Goal: Transaction & Acquisition: Book appointment/travel/reservation

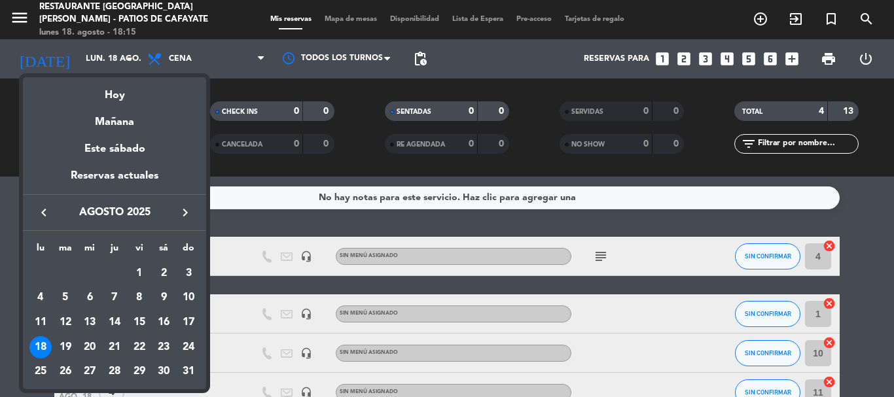
click at [41, 215] on icon "keyboard_arrow_left" at bounding box center [44, 213] width 16 height 16
click at [181, 210] on icon "keyboard_arrow_right" at bounding box center [185, 213] width 16 height 16
click at [84, 371] on div "23" at bounding box center [90, 372] width 22 height 22
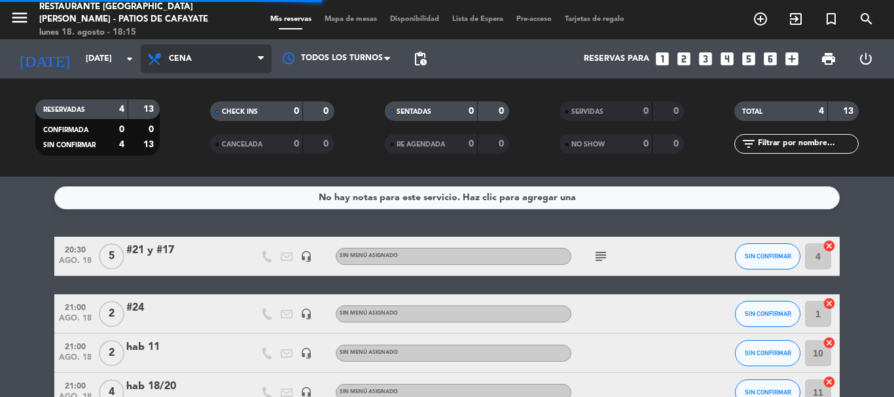
click at [176, 65] on span "Cena" at bounding box center [206, 59] width 131 height 29
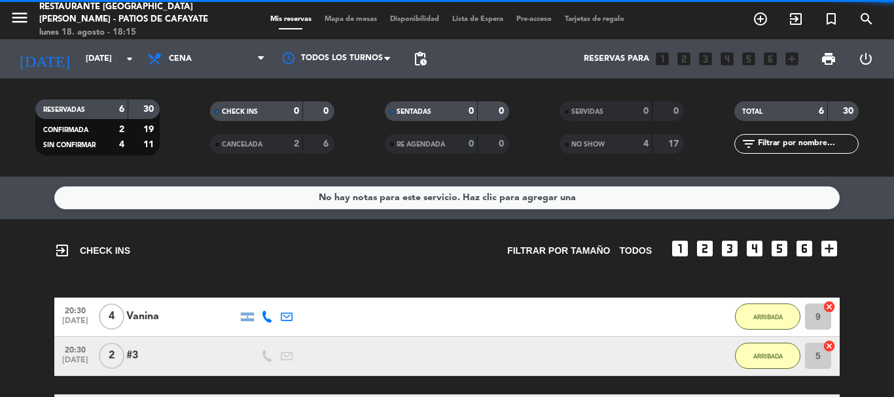
click at [209, 119] on filter-checkbox "CHECK INS 0 0" at bounding box center [272, 111] width 175 height 20
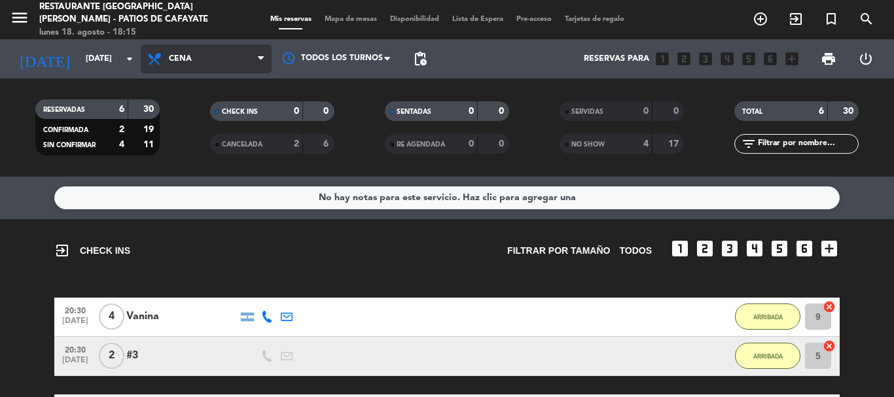
click at [178, 52] on span "Cena" at bounding box center [206, 59] width 131 height 29
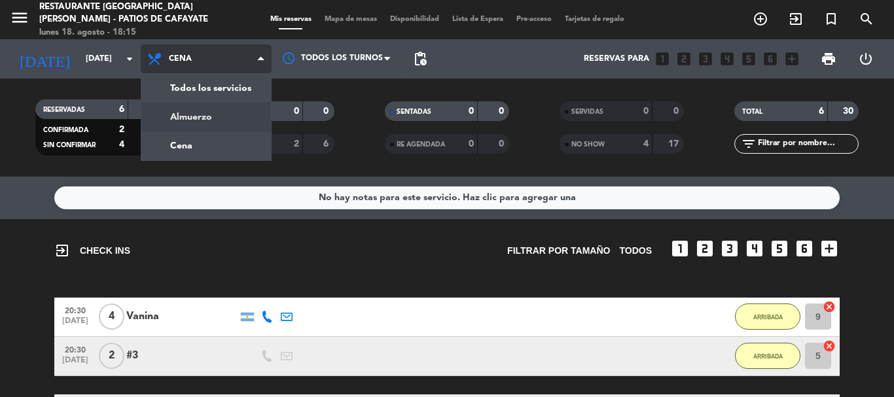
click at [183, 113] on div "menu Restaurante [GEOGRAPHIC_DATA][PERSON_NAME] - Patios de Cafayate [DATE] 18.…" at bounding box center [447, 88] width 894 height 177
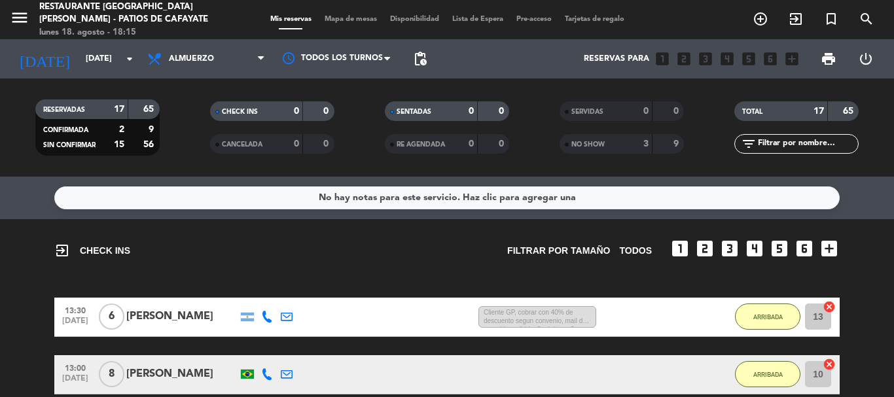
click at [286, 321] on icon at bounding box center [287, 317] width 12 height 12
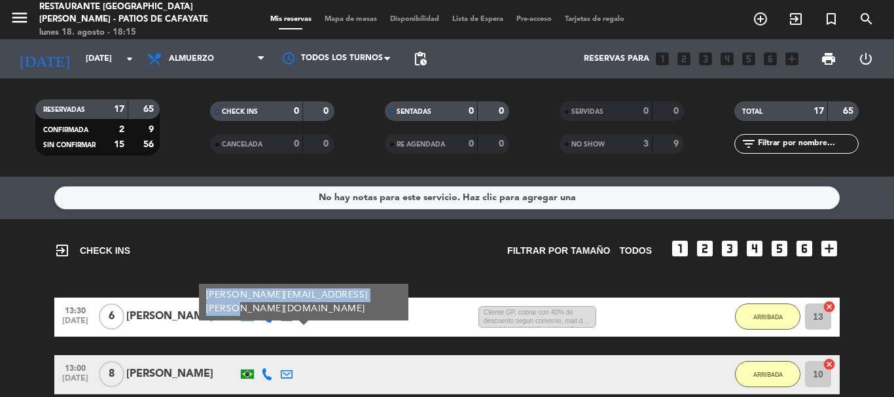
drag, startPoint x: 206, startPoint y: 291, endPoint x: 375, endPoint y: 298, distance: 169.7
click at [374, 300] on div "[PERSON_NAME][EMAIL_ADDRESS][PERSON_NAME][DOMAIN_NAME]" at bounding box center [303, 302] width 209 height 37
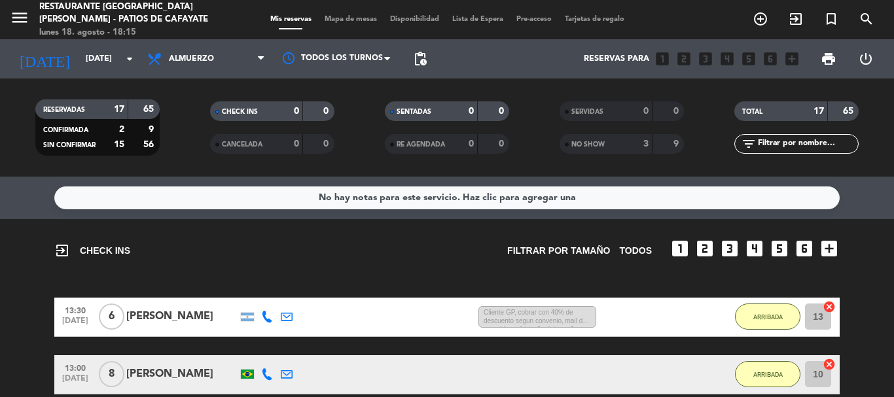
copy div "[PERSON_NAME][EMAIL_ADDRESS][PERSON_NAME][DOMAIN_NAME]"
click at [289, 319] on icon at bounding box center [287, 317] width 12 height 12
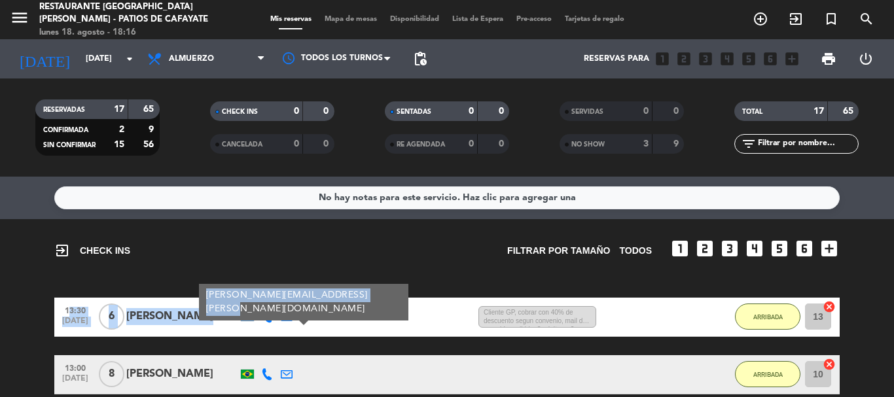
drag, startPoint x: 367, startPoint y: 294, endPoint x: 206, endPoint y: 293, distance: 161.0
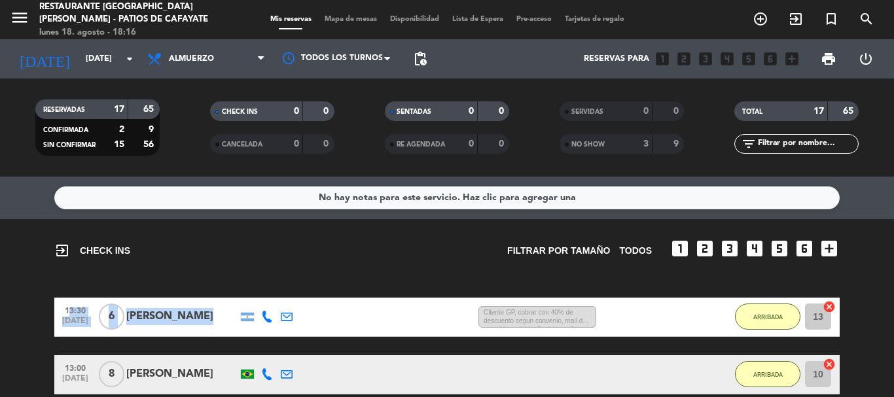
click at [288, 317] on icon at bounding box center [287, 317] width 12 height 12
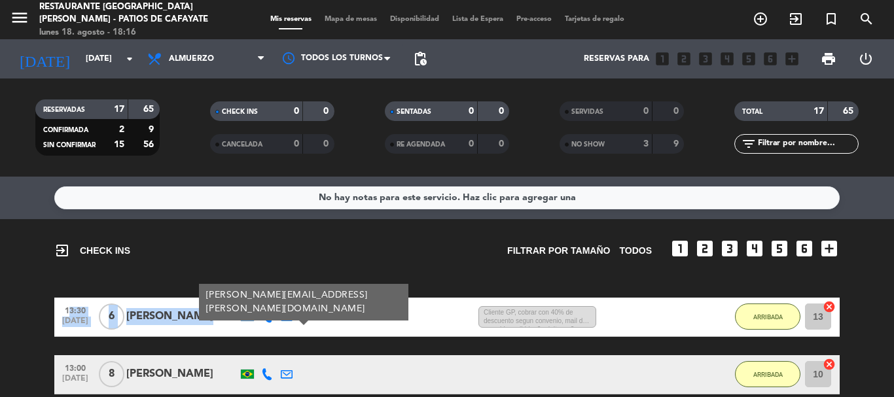
click at [152, 316] on div "[PERSON_NAME]" at bounding box center [181, 316] width 111 height 17
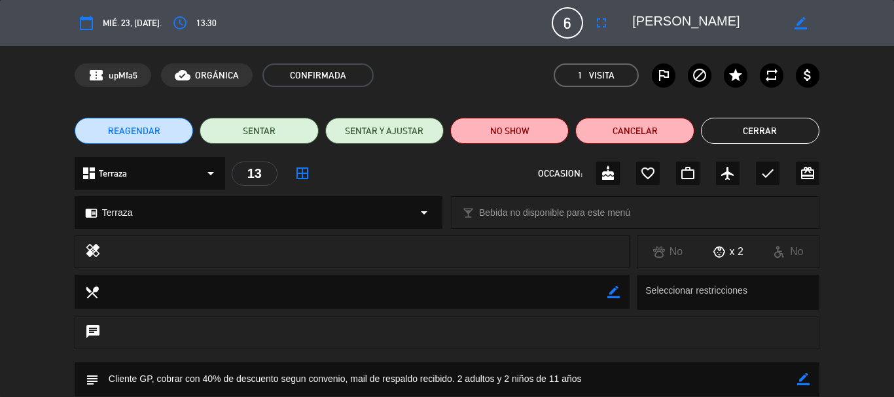
scroll to position [203, 0]
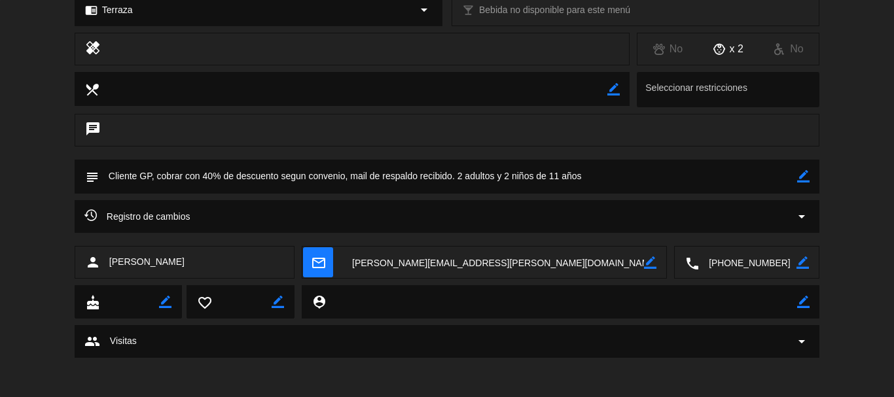
click at [653, 259] on icon "border_color" at bounding box center [650, 263] width 12 height 12
drag, startPoint x: 558, startPoint y: 257, endPoint x: 347, endPoint y: 262, distance: 211.5
click at [347, 262] on textarea at bounding box center [493, 263] width 302 height 33
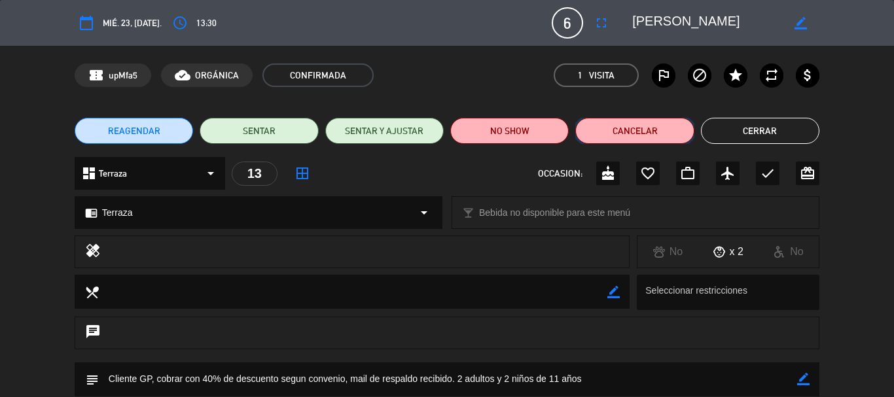
click at [662, 135] on button "Cancelar" at bounding box center [634, 131] width 118 height 26
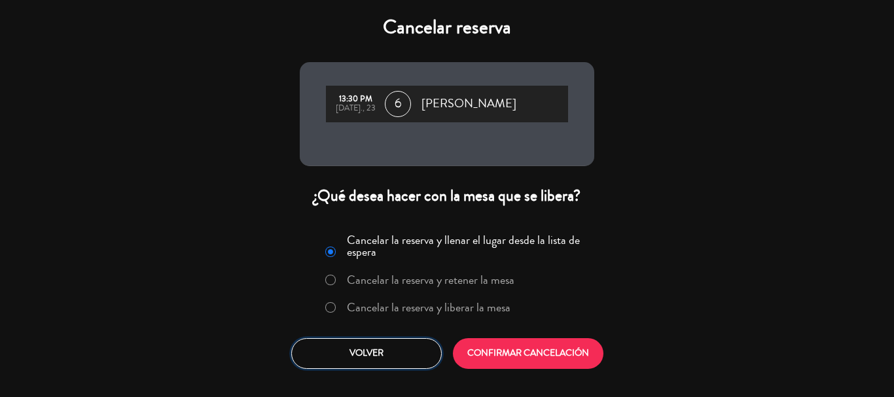
click at [351, 348] on button "Volver" at bounding box center [366, 353] width 151 height 31
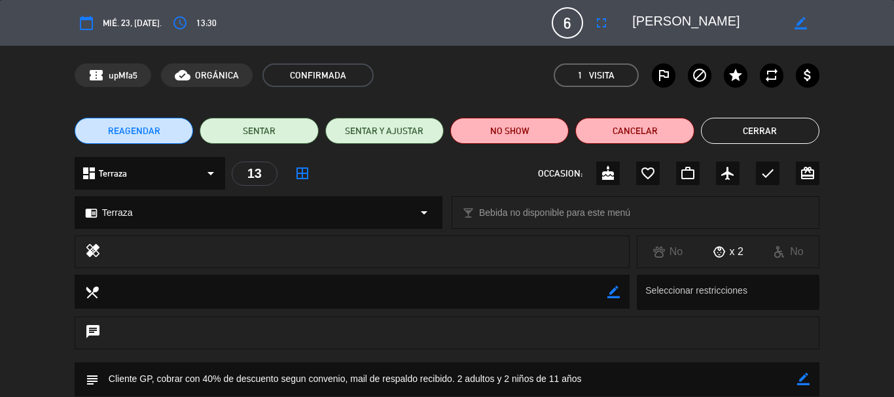
click at [755, 144] on div "REAGENDAR SENTAR SENTAR Y AJUSTAR NO SHOW Cancelar Cerrar" at bounding box center [447, 131] width 894 height 52
click at [757, 132] on button "Cerrar" at bounding box center [760, 131] width 118 height 26
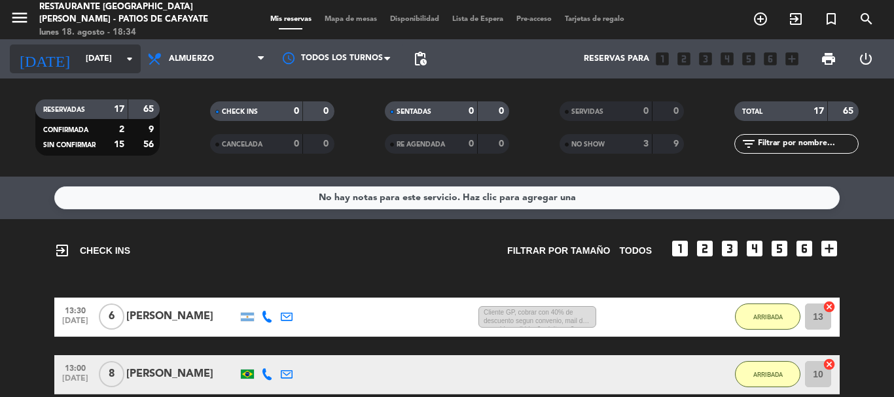
click at [111, 48] on input "[DATE]" at bounding box center [134, 59] width 111 height 22
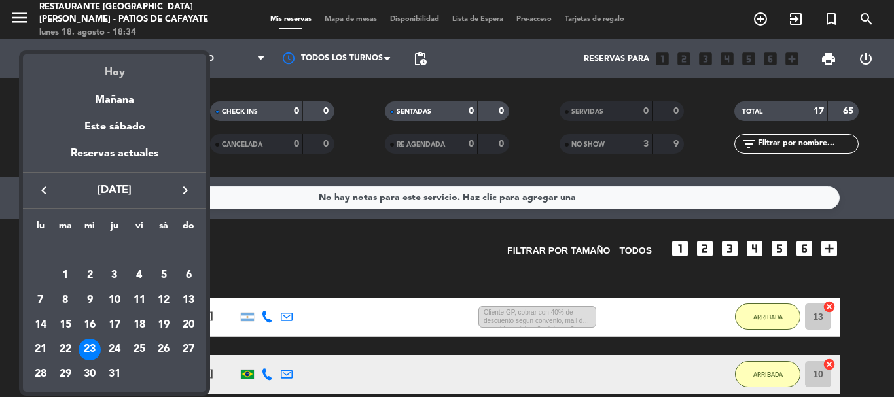
click at [118, 70] on div "Hoy" at bounding box center [114, 67] width 183 height 27
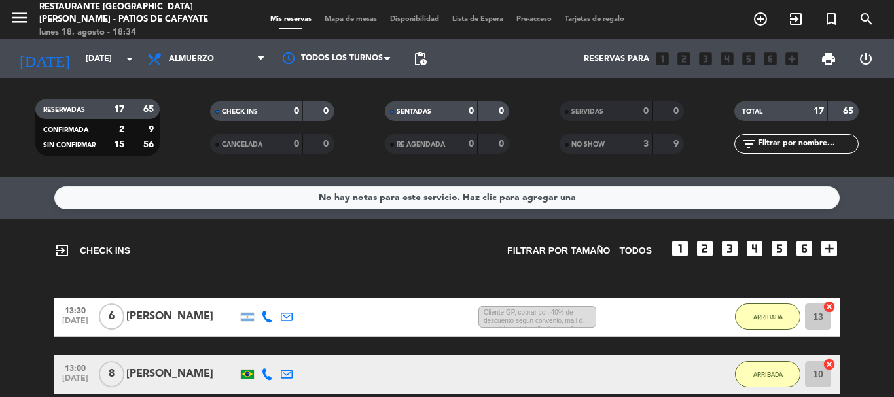
type input "lun. 18 ago."
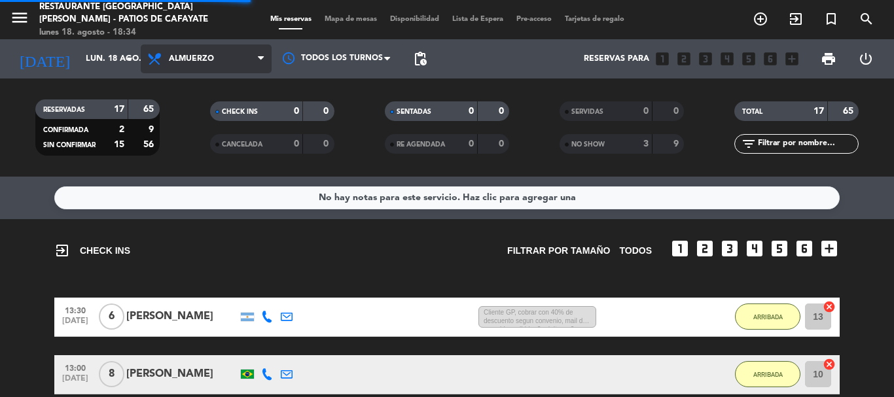
click at [180, 51] on span "Almuerzo" at bounding box center [206, 59] width 131 height 29
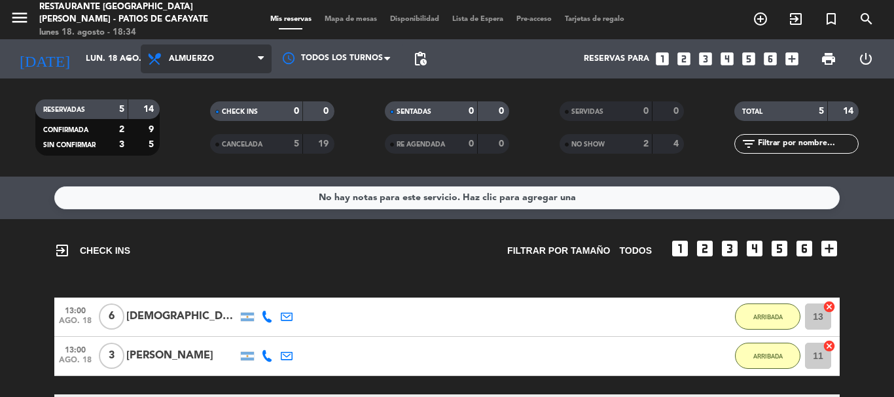
click at [202, 51] on span "Almuerzo" at bounding box center [206, 59] width 131 height 29
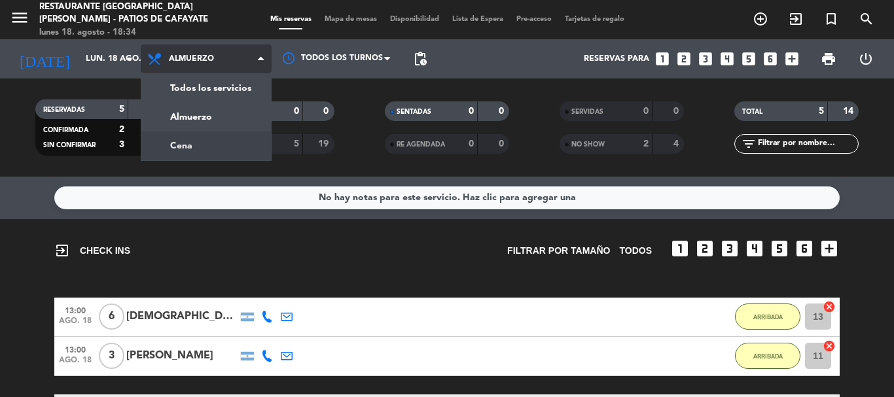
click at [178, 149] on div "menu Restaurante [GEOGRAPHIC_DATA][PERSON_NAME] - Patios de Cafayate [DATE] 18.…" at bounding box center [447, 88] width 894 height 177
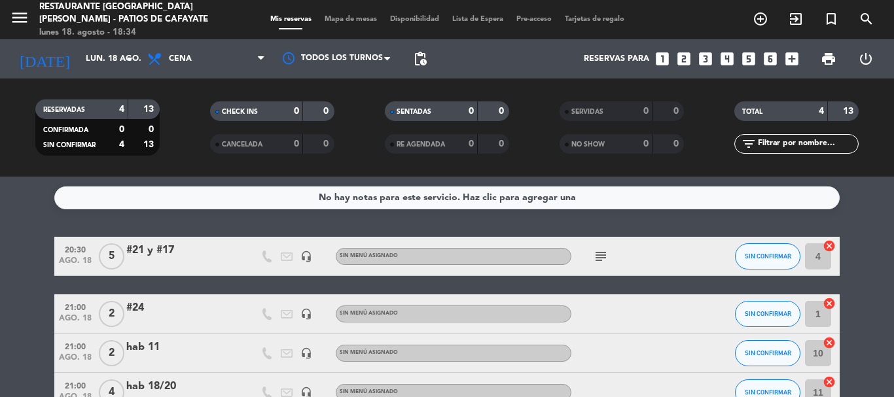
click at [681, 60] on icon "looks_two" at bounding box center [683, 58] width 17 height 17
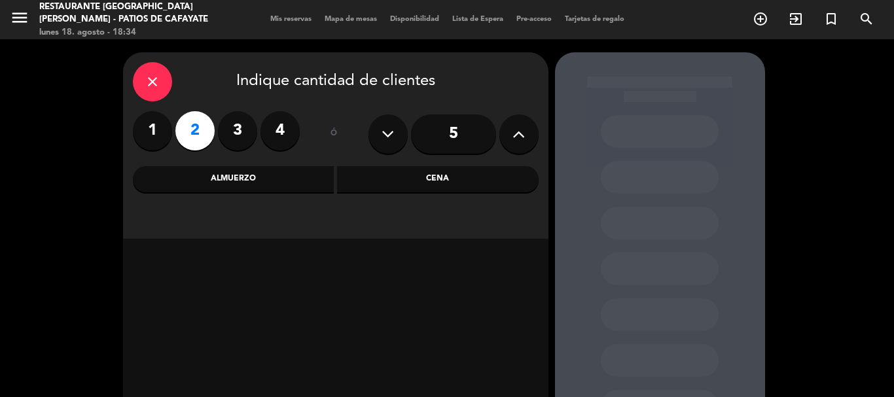
click at [389, 181] on div "Cena" at bounding box center [438, 179] width 202 height 26
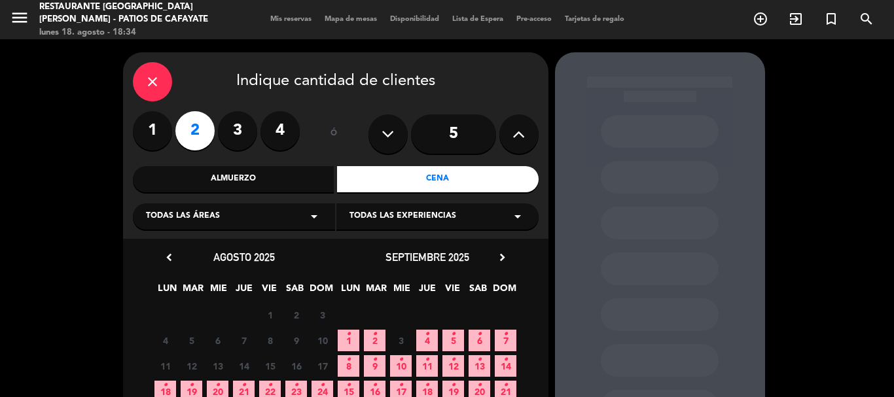
click at [165, 386] on icon "•" at bounding box center [165, 385] width 5 height 21
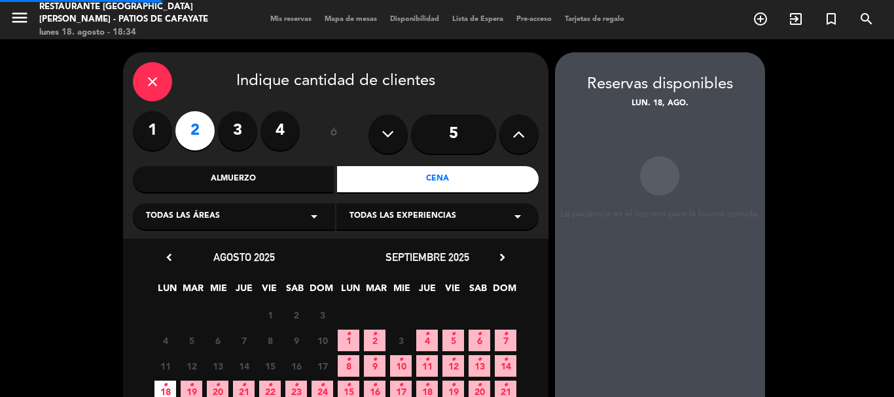
scroll to position [52, 0]
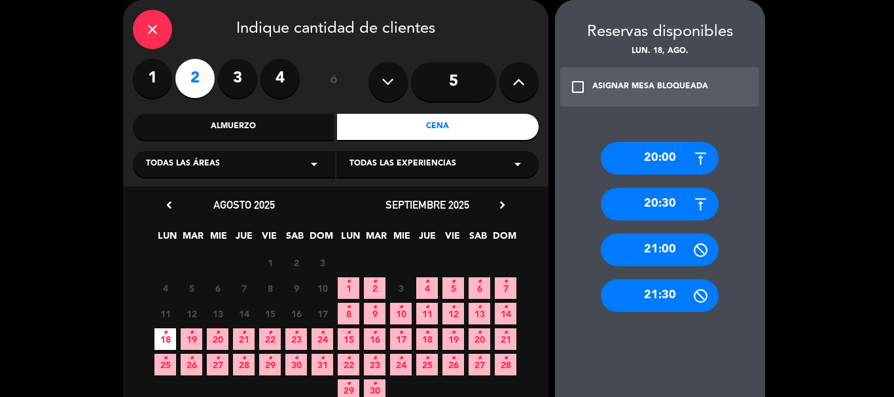
click at [654, 154] on div "20:00" at bounding box center [660, 158] width 118 height 33
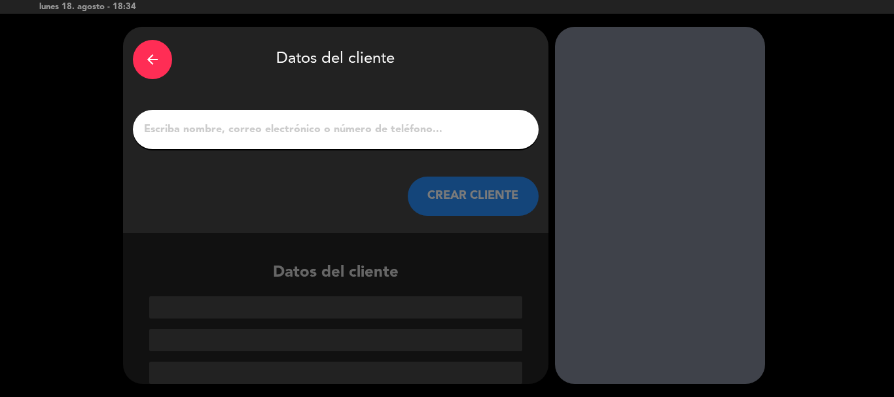
click at [354, 130] on input "1" at bounding box center [336, 129] width 386 height 18
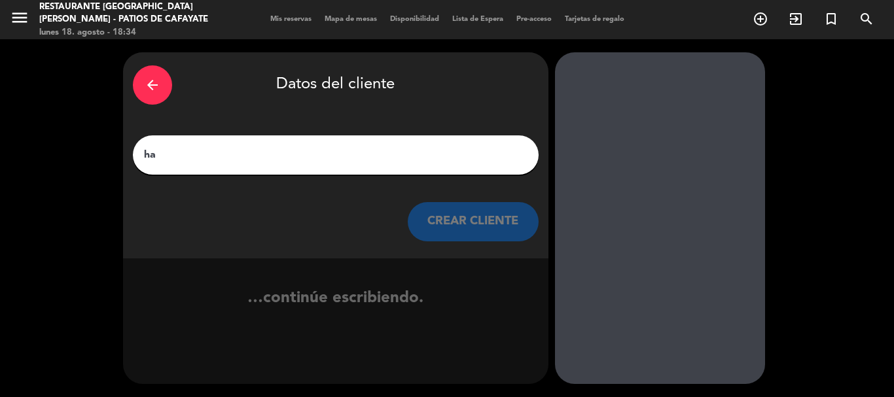
scroll to position [0, 0]
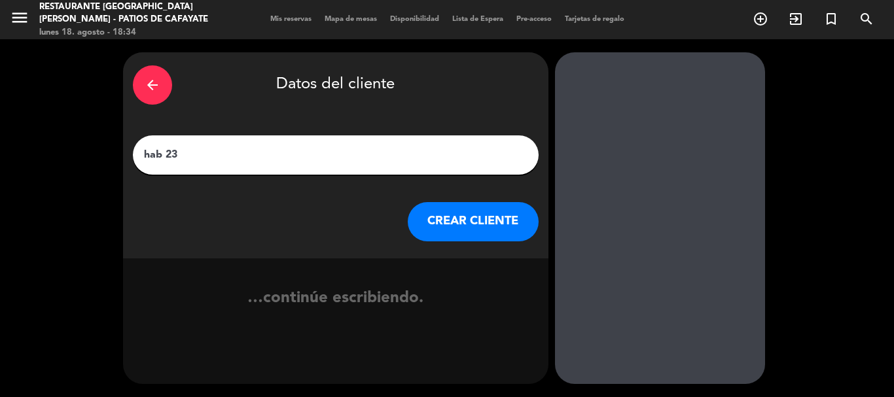
type input "hab 23"
click at [471, 224] on button "CREAR CLIENTE" at bounding box center [473, 221] width 131 height 39
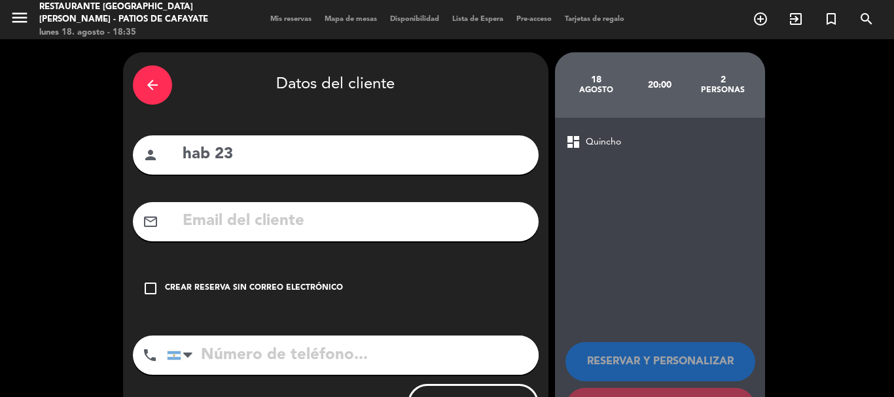
click at [156, 285] on icon "check_box_outline_blank" at bounding box center [151, 289] width 16 height 16
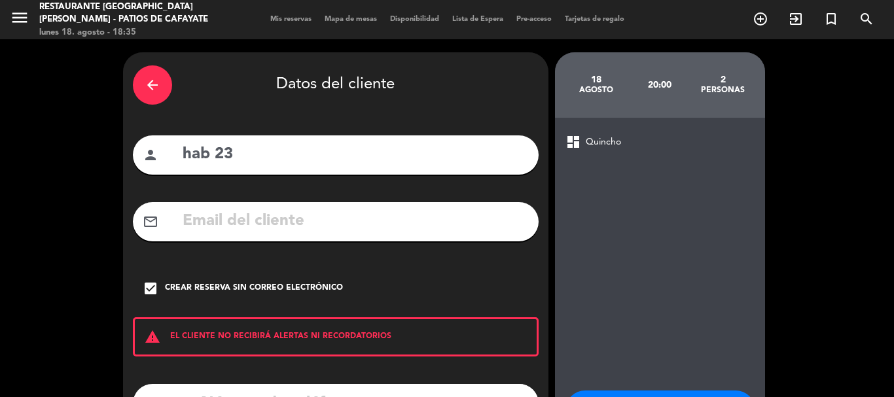
scroll to position [107, 0]
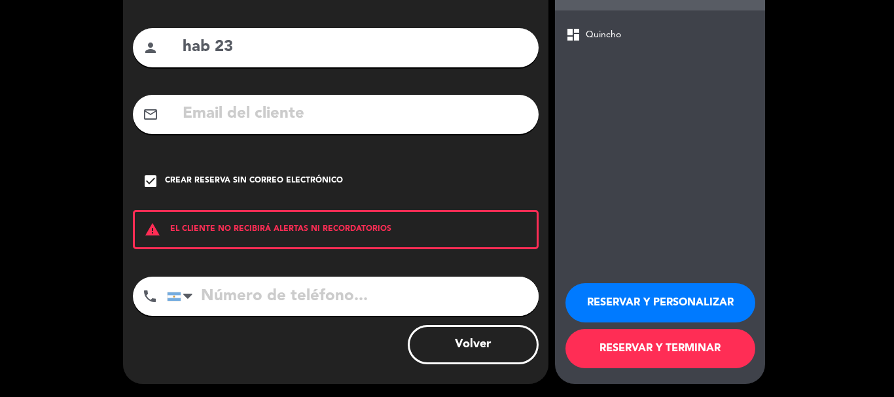
click at [639, 346] on button "RESERVAR Y TERMINAR" at bounding box center [660, 348] width 190 height 39
click at [684, 345] on button "RESERVAR Y TERMINAR" at bounding box center [660, 348] width 190 height 39
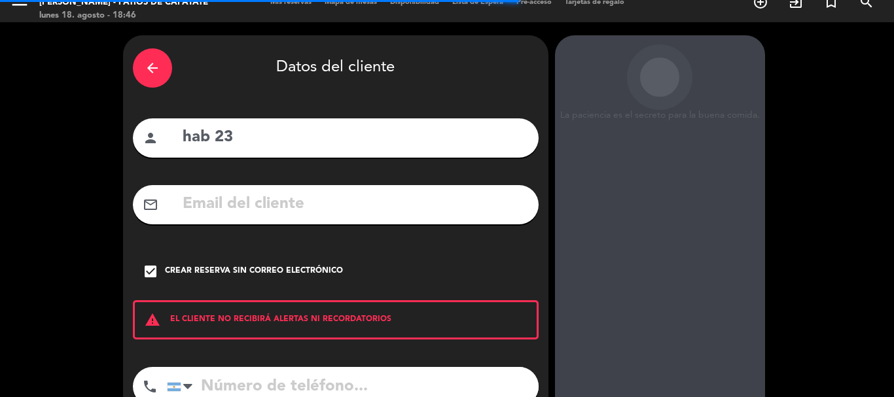
scroll to position [0, 0]
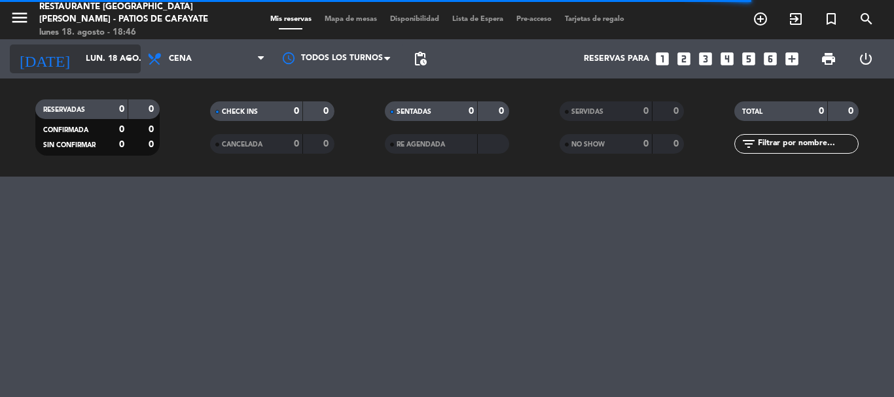
click at [116, 53] on input "lun. 18 ago." at bounding box center [134, 59] width 111 height 22
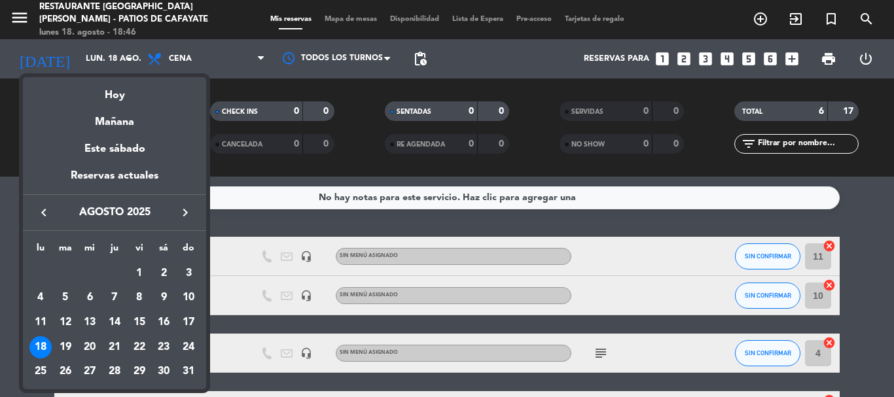
click at [186, 344] on div "24" at bounding box center [188, 347] width 22 height 22
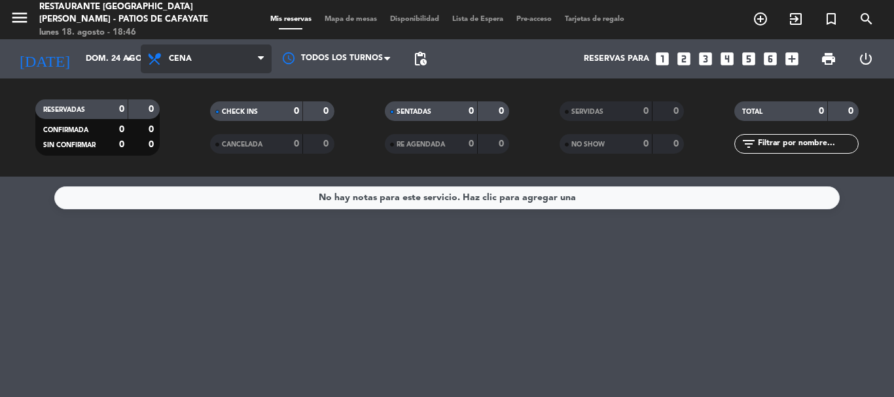
click at [175, 48] on span "Cena" at bounding box center [206, 59] width 131 height 29
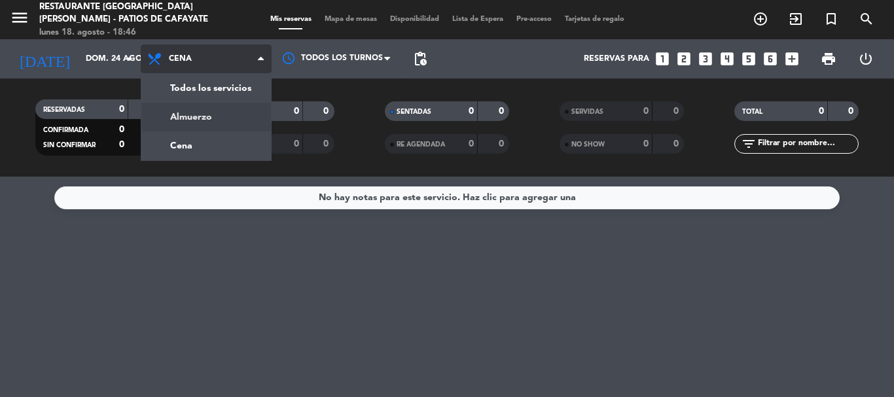
click at [199, 110] on div "menu Restaurante [GEOGRAPHIC_DATA][PERSON_NAME] - Patios de Cafayate [DATE] 18.…" at bounding box center [447, 88] width 894 height 177
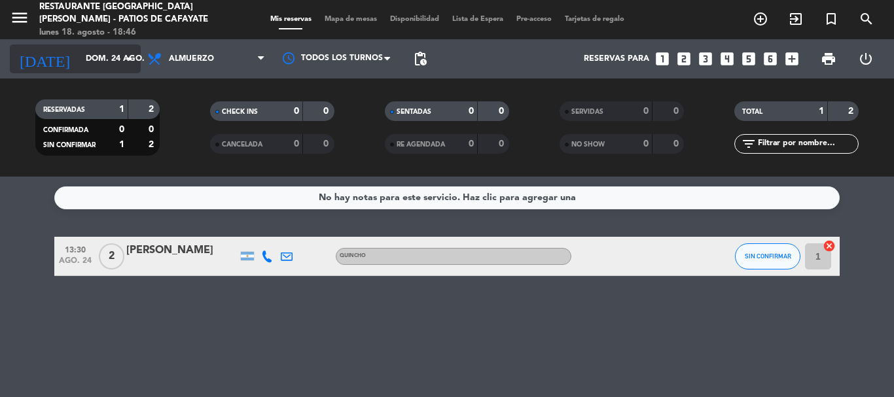
click at [112, 61] on input "dom. 24 ago." at bounding box center [134, 59] width 111 height 22
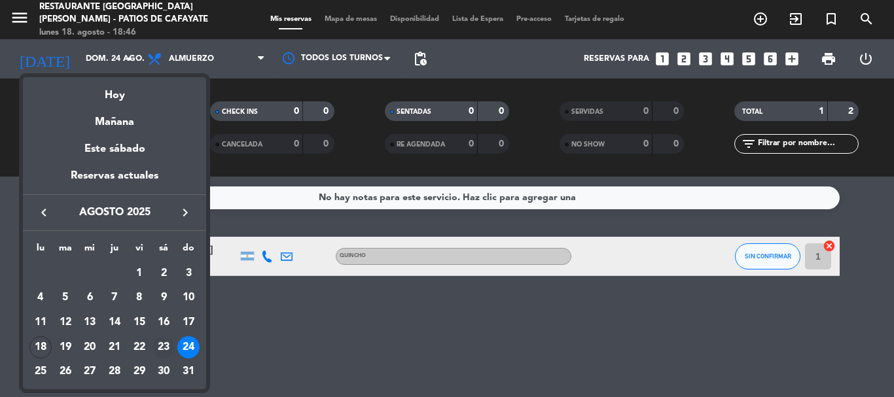
click at [165, 345] on div "23" at bounding box center [163, 347] width 22 height 22
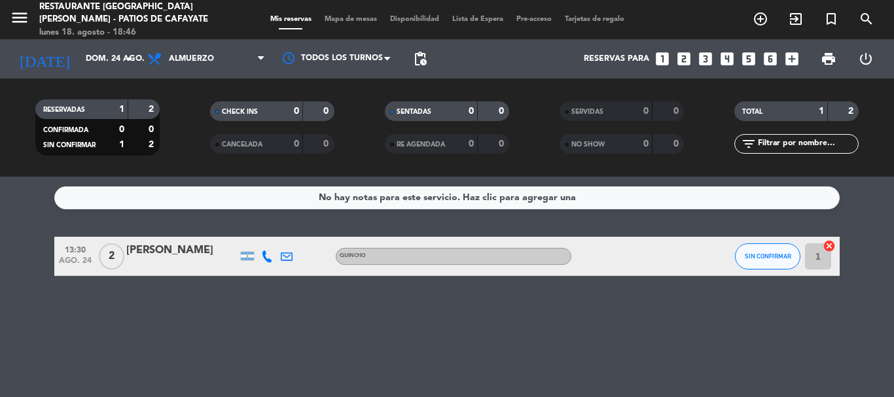
type input "sáb. 23 ago."
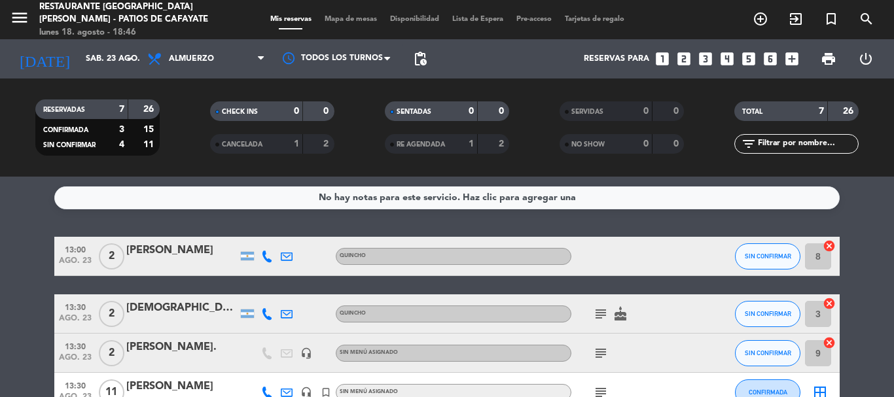
click at [595, 357] on icon "subject" at bounding box center [601, 354] width 16 height 16
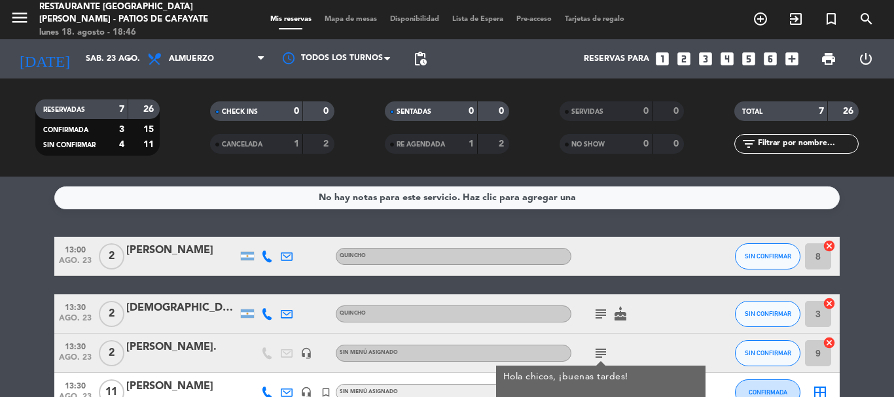
click at [597, 342] on div "subject Hola chicos, ¡buenas tardes! Les pido por favor generar una reserva par…" at bounding box center [630, 353] width 118 height 39
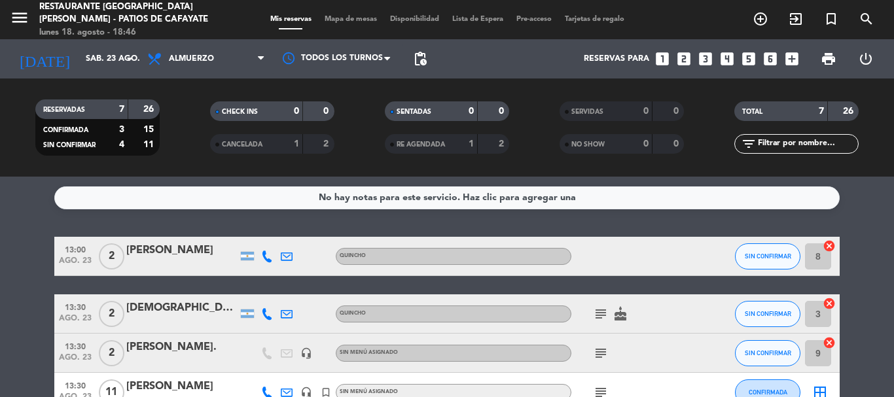
click at [685, 59] on icon "looks_two" at bounding box center [683, 58] width 17 height 17
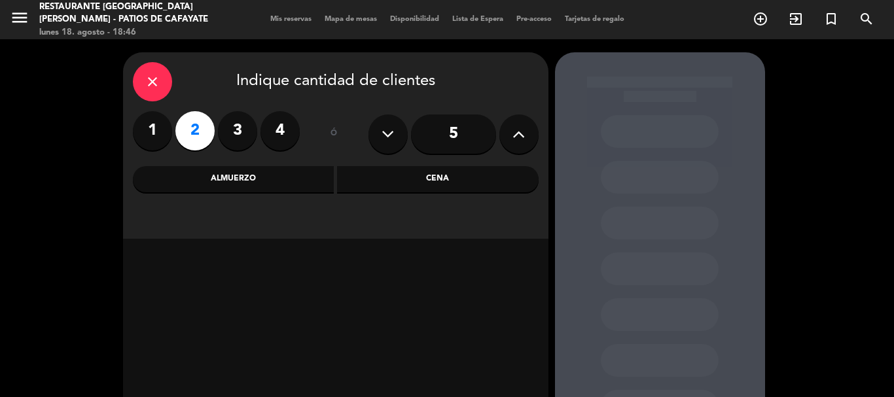
click at [297, 178] on div "Almuerzo" at bounding box center [234, 179] width 202 height 26
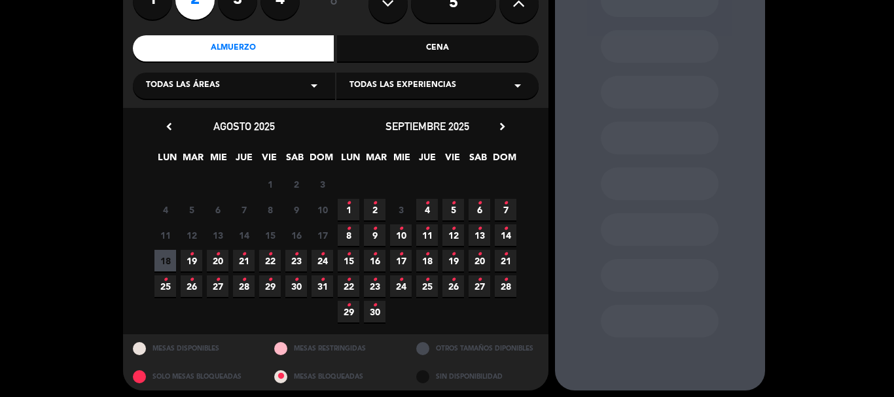
click at [293, 262] on span "23 •" at bounding box center [296, 261] width 22 height 22
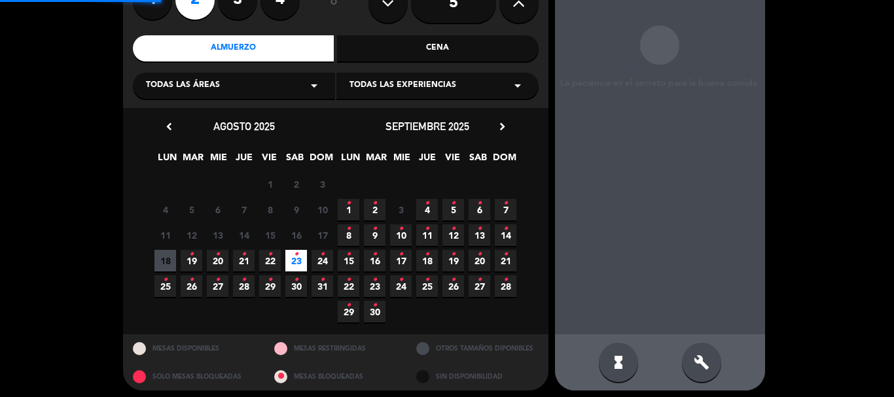
scroll to position [52, 0]
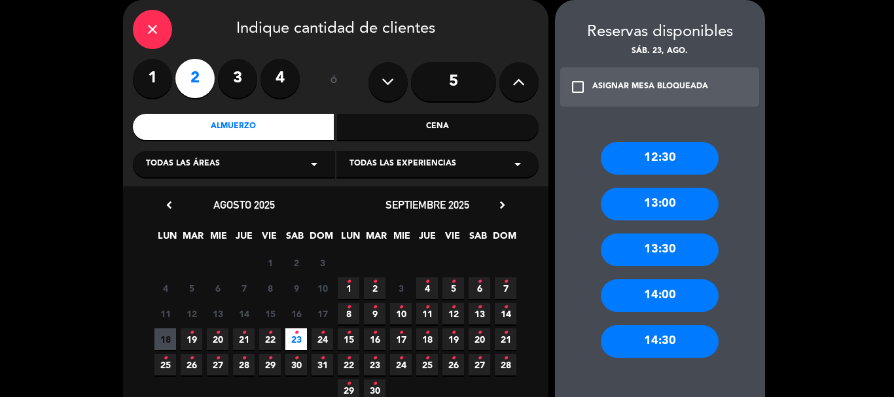
click at [667, 209] on div "13:00" at bounding box center [660, 204] width 118 height 33
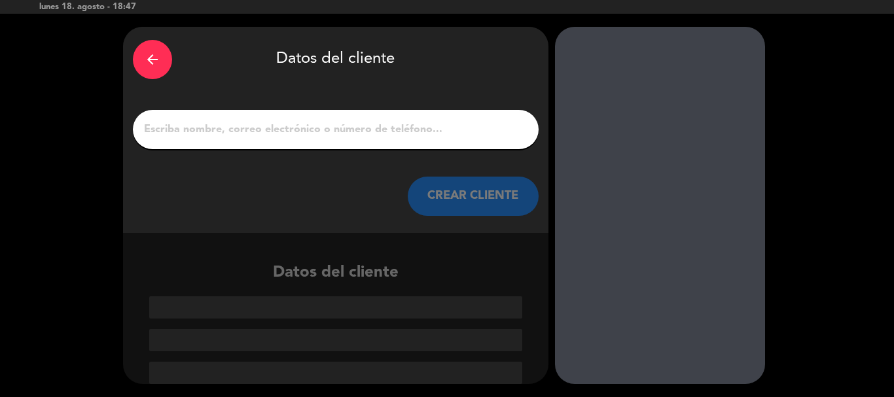
scroll to position [26, 0]
click at [230, 125] on input "1" at bounding box center [336, 129] width 386 height 18
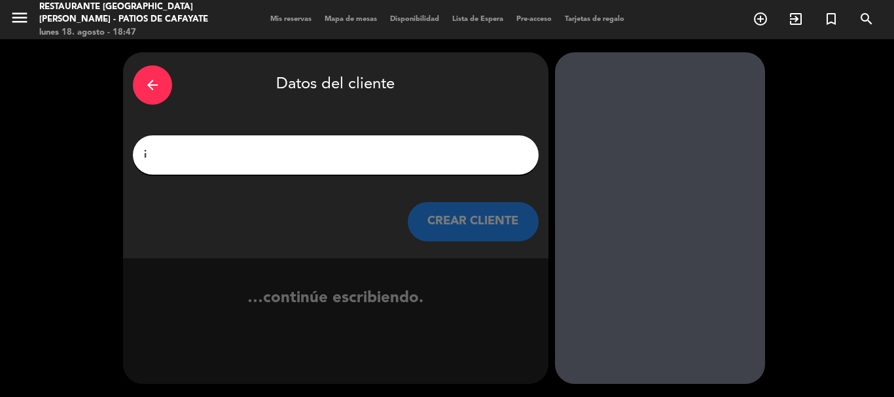
scroll to position [0, 0]
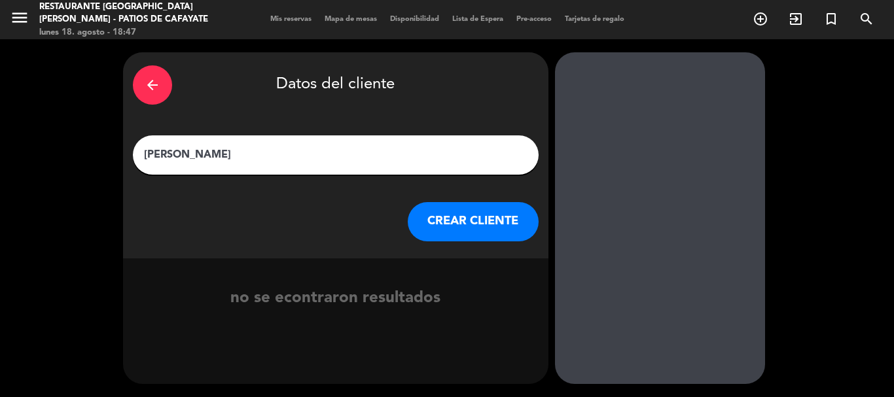
type input "[PERSON_NAME]"
click at [490, 228] on button "CREAR CLIENTE" at bounding box center [473, 221] width 131 height 39
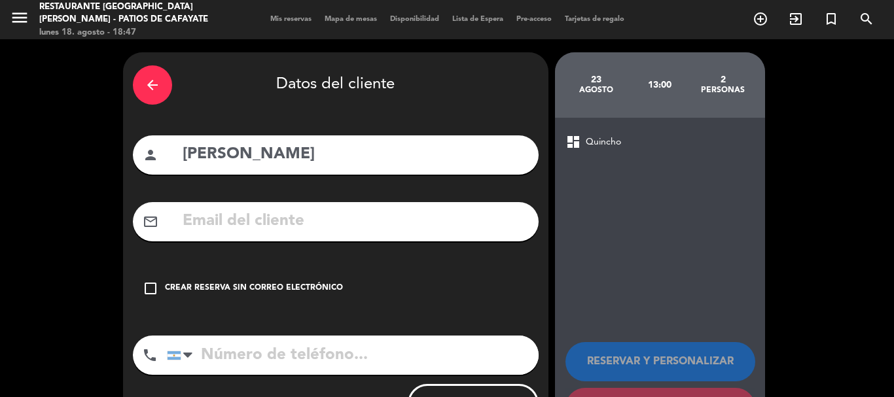
click at [228, 353] on input "tel" at bounding box center [353, 355] width 372 height 39
type input "2234979178"
click at [223, 278] on div "check_box_outline_blank Crear reserva sin correo electrónico" at bounding box center [336, 288] width 406 height 39
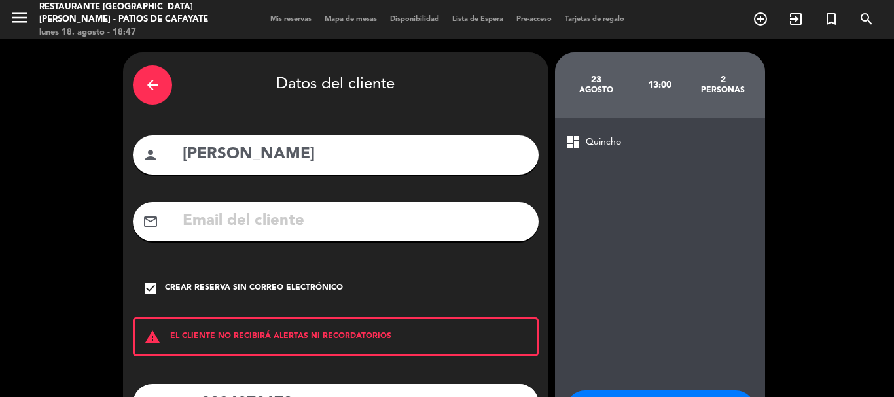
scroll to position [107, 0]
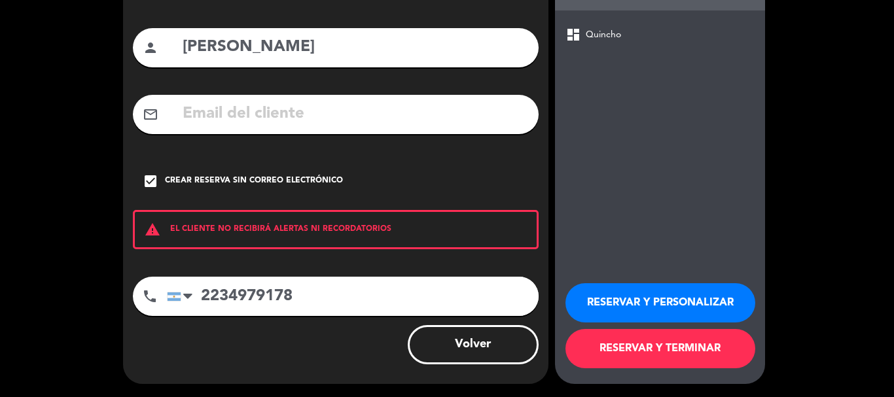
click at [628, 345] on button "RESERVAR Y TERMINAR" at bounding box center [660, 348] width 190 height 39
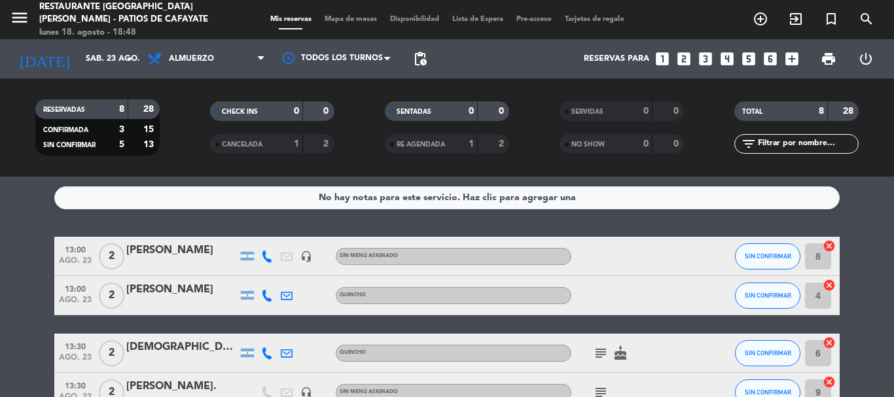
click at [264, 258] on icon at bounding box center [267, 257] width 12 height 12
click at [295, 238] on span at bounding box center [300, 235] width 10 height 10
click at [249, 234] on span "Copiar" at bounding box center [256, 235] width 27 height 14
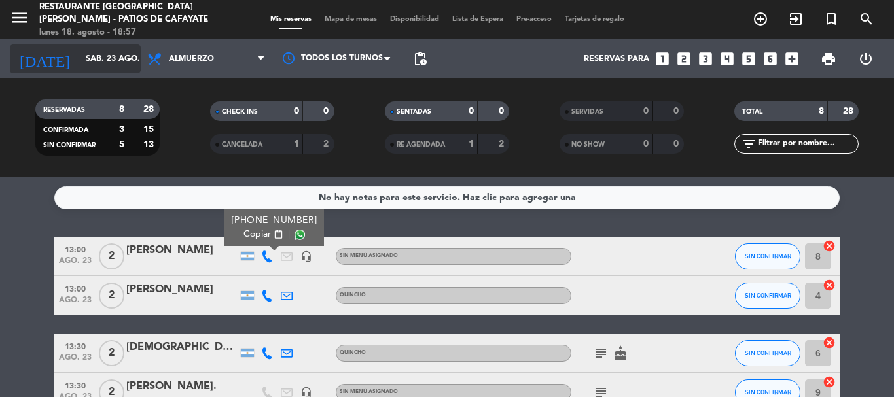
click at [95, 57] on input "sáb. 23 ago." at bounding box center [134, 59] width 111 height 22
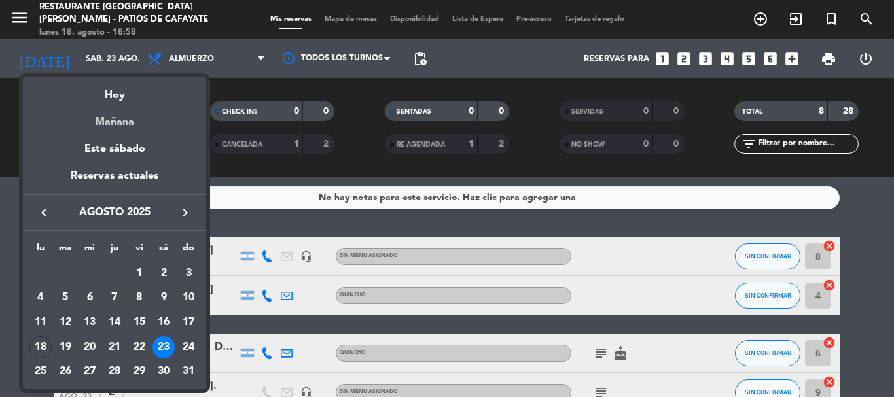
click at [117, 127] on div "Mañana" at bounding box center [114, 117] width 183 height 27
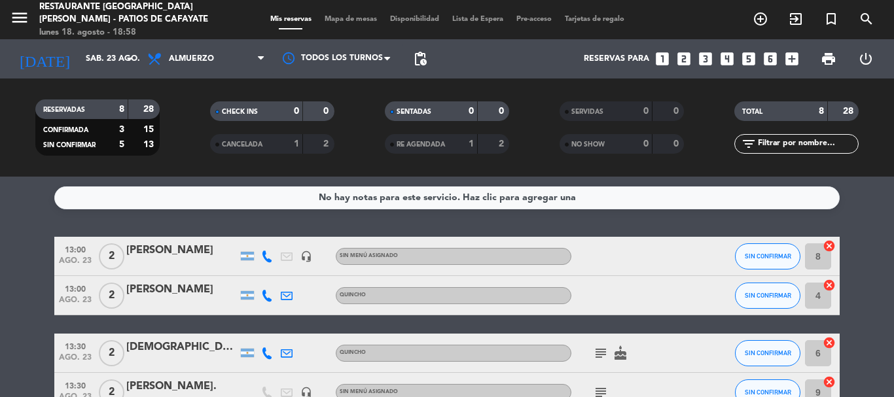
type input "[DATE]"
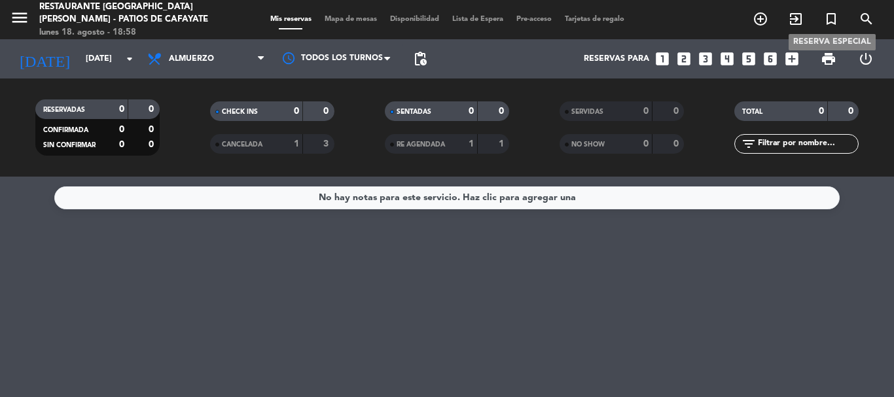
click at [828, 21] on icon "turned_in_not" at bounding box center [831, 19] width 16 height 16
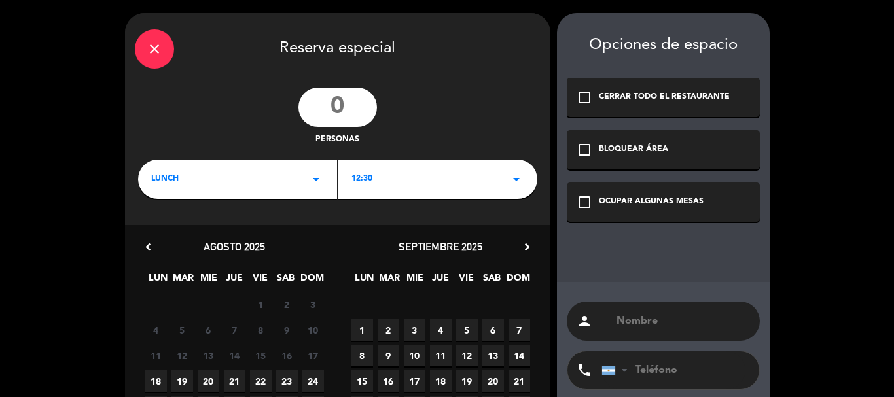
click at [346, 99] on input "number" at bounding box center [337, 107] width 79 height 39
type input "14"
click at [437, 173] on div "12:30 arrow_drop_down" at bounding box center [437, 179] width 199 height 39
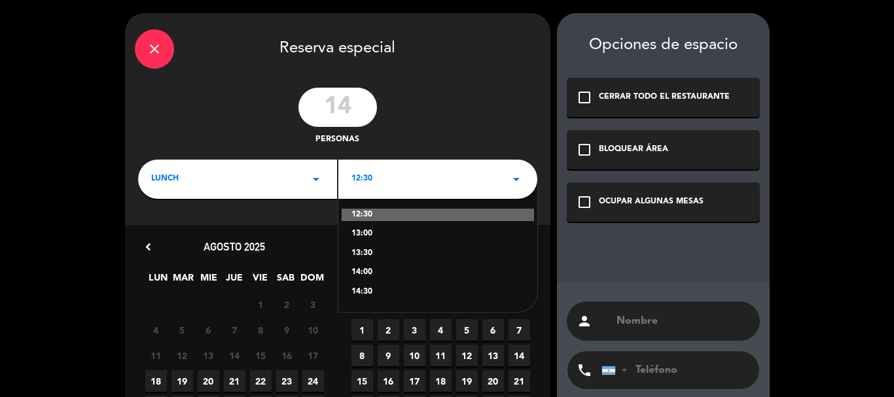
click at [358, 296] on div "14:30" at bounding box center [437, 292] width 173 height 13
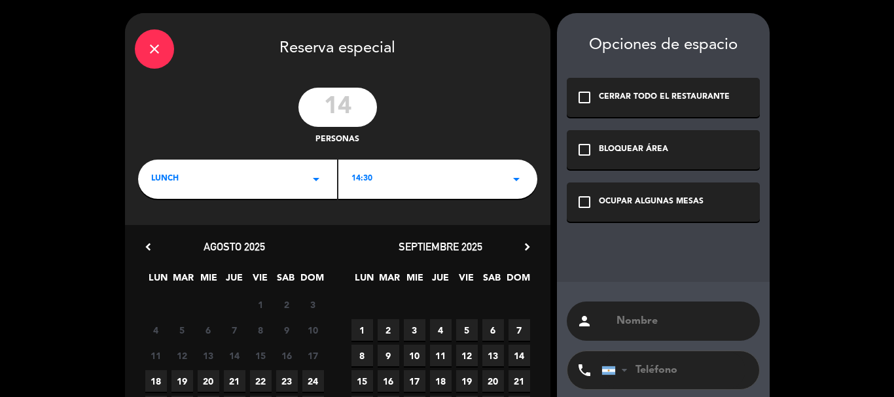
scroll to position [126, 0]
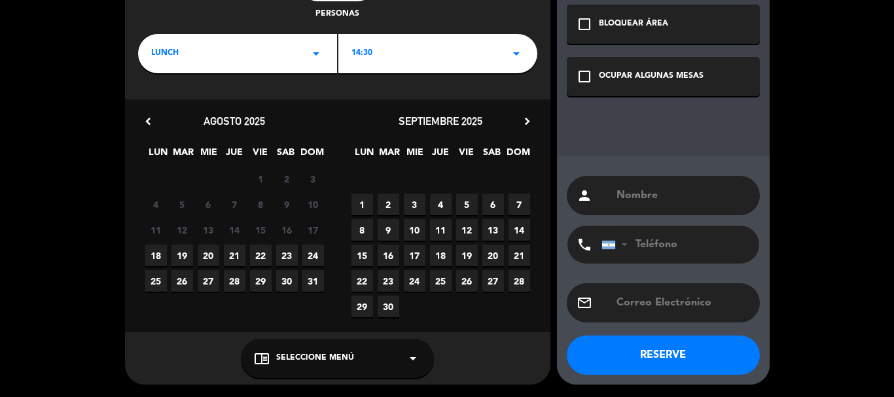
click at [459, 54] on div "14:30 arrow_drop_down" at bounding box center [437, 53] width 199 height 39
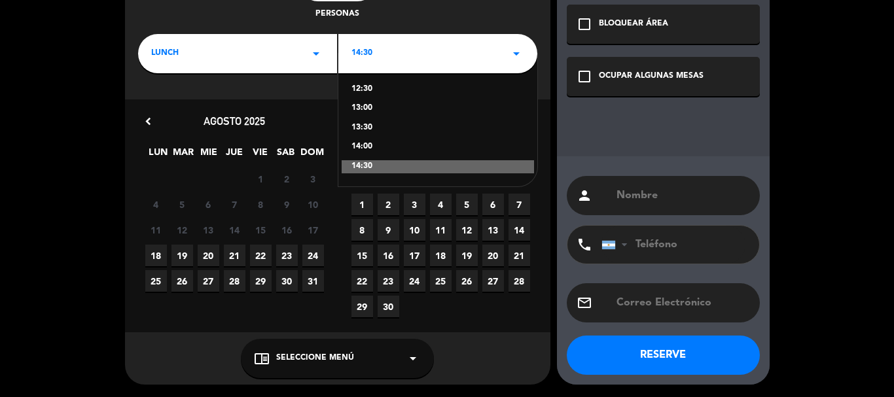
click at [367, 130] on div "13:30" at bounding box center [437, 128] width 173 height 13
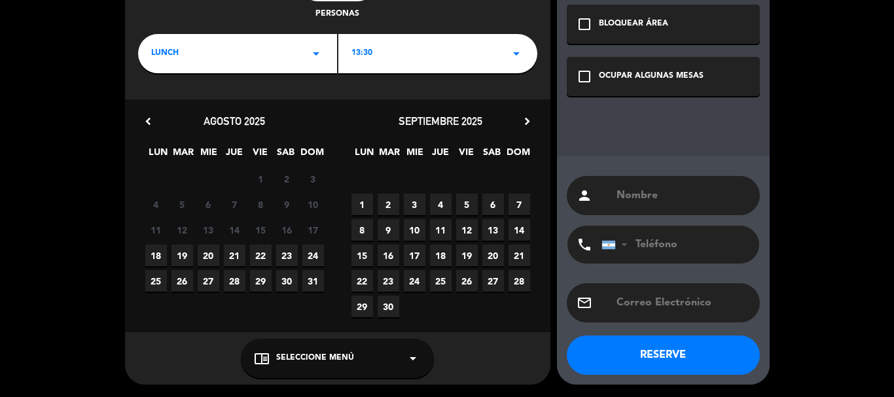
click at [187, 255] on span "19" at bounding box center [182, 256] width 22 height 22
click at [656, 79] on div "OCUPAR ALGUNAS MESAS" at bounding box center [651, 76] width 105 height 13
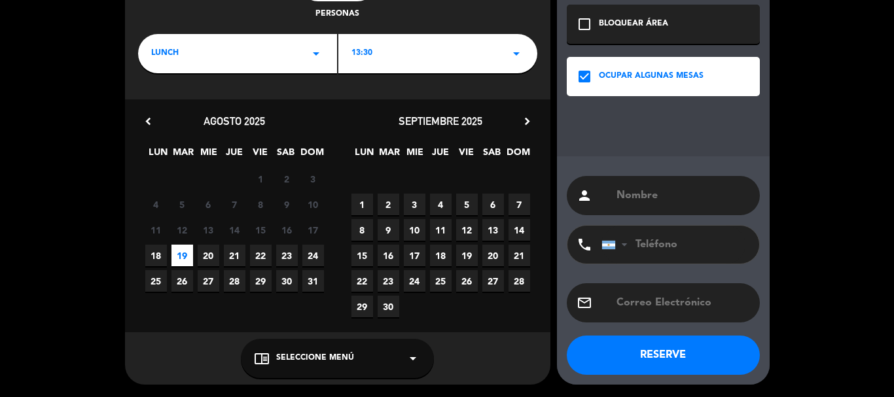
click at [647, 204] on input "text" at bounding box center [682, 196] width 135 height 18
click at [649, 189] on input "text" at bounding box center [682, 196] width 135 height 18
paste input "[PERSON_NAME]"
type input "[PERSON_NAME]"
drag, startPoint x: 658, startPoint y: 249, endPoint x: 644, endPoint y: 241, distance: 16.4
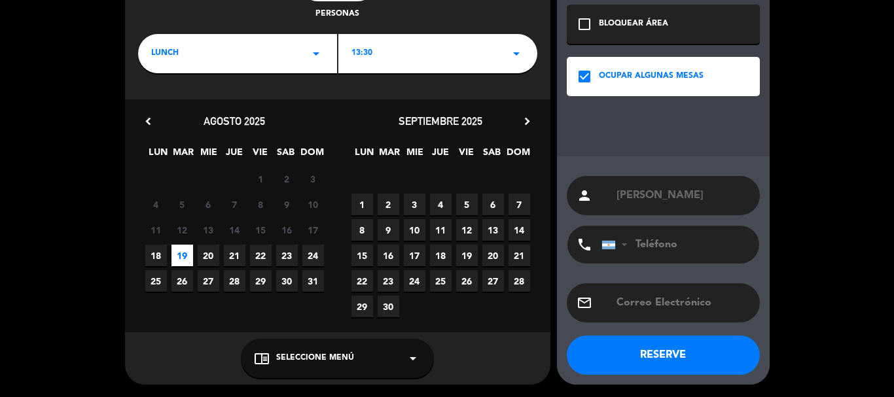
click at [659, 248] on input "tel" at bounding box center [673, 245] width 144 height 38
click at [660, 300] on input "text" at bounding box center [682, 303] width 135 height 18
paste input "[EMAIL_ADDRESS][DOMAIN_NAME]"
type input "[EMAIL_ADDRESS][DOMAIN_NAME]"
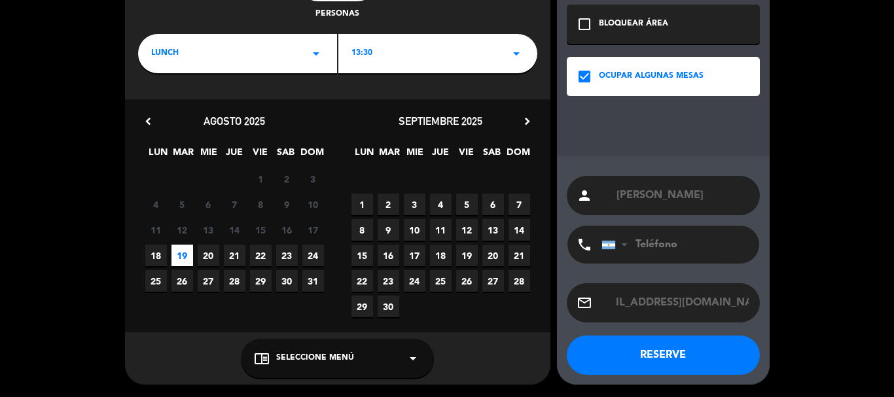
click at [675, 348] on button "RESERVE" at bounding box center [663, 355] width 193 height 39
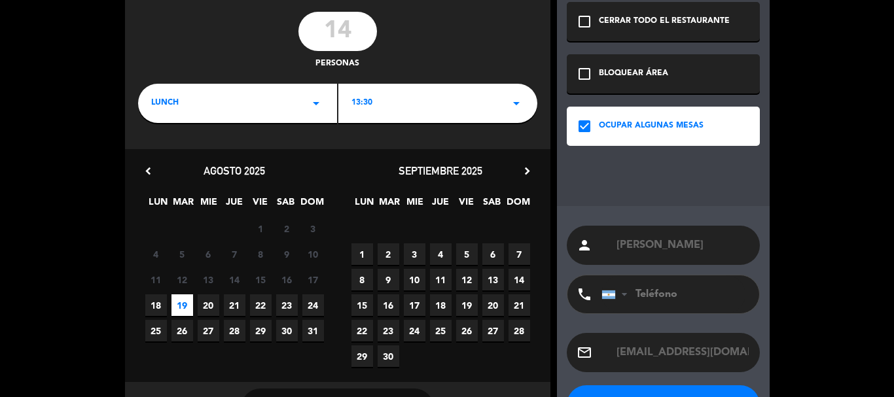
scroll to position [0, 0]
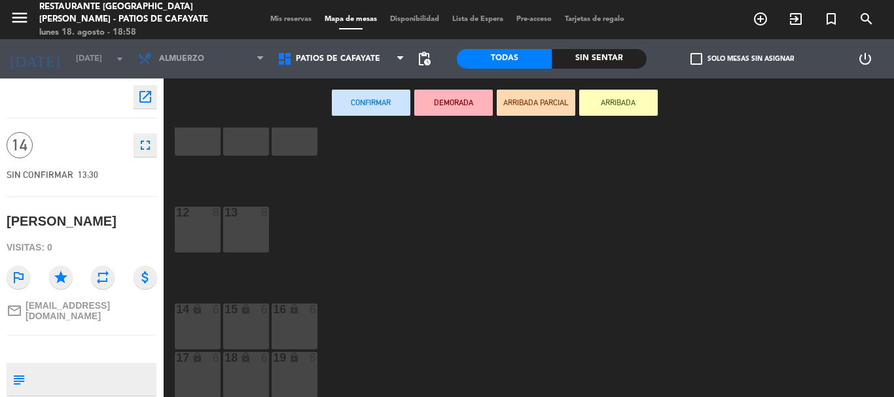
scroll to position [90, 0]
click at [242, 374] on div "18 lock 6" at bounding box center [246, 374] width 46 height 46
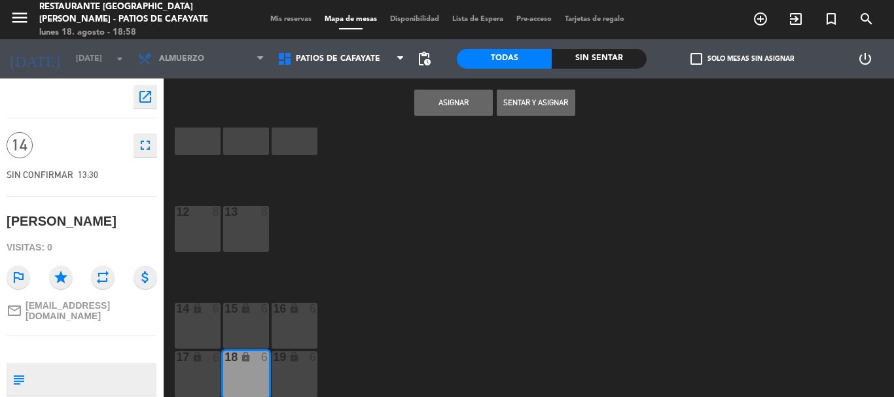
click at [465, 111] on button "Asignar" at bounding box center [453, 103] width 79 height 26
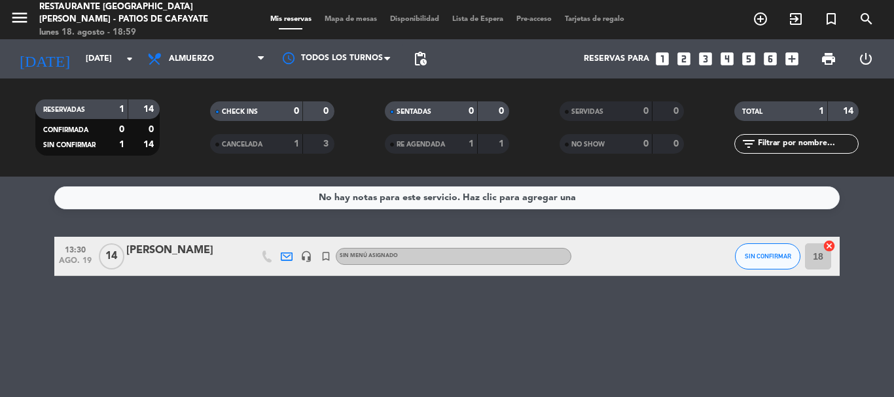
click at [213, 252] on div "[PERSON_NAME]" at bounding box center [181, 250] width 111 height 17
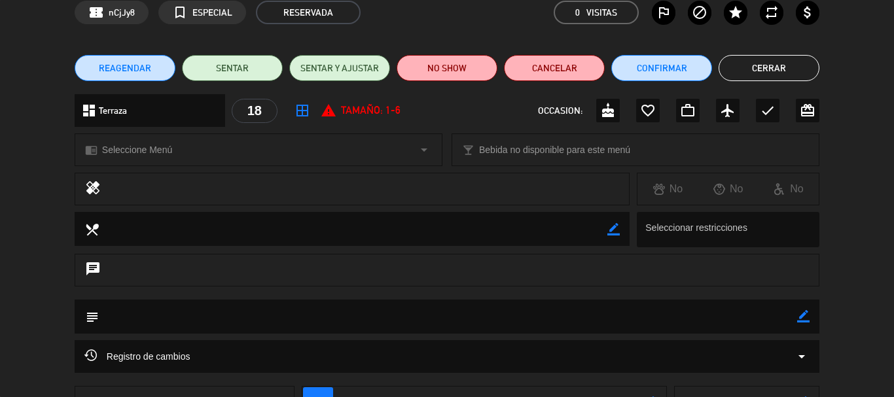
scroll to position [164, 0]
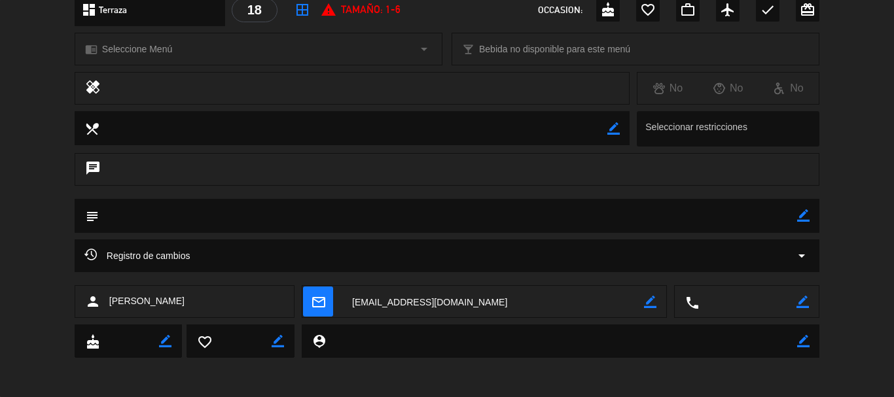
click at [802, 218] on icon "border_color" at bounding box center [803, 215] width 12 height 12
click at [643, 224] on textarea at bounding box center [448, 215] width 698 height 33
click at [314, 217] on textarea at bounding box center [448, 215] width 698 height 33
click at [799, 217] on icon at bounding box center [803, 215] width 12 height 12
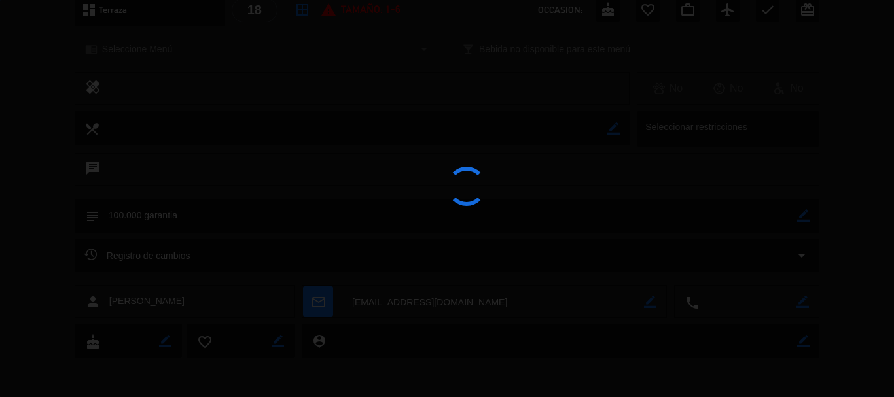
type textarea "100.000 garantia"
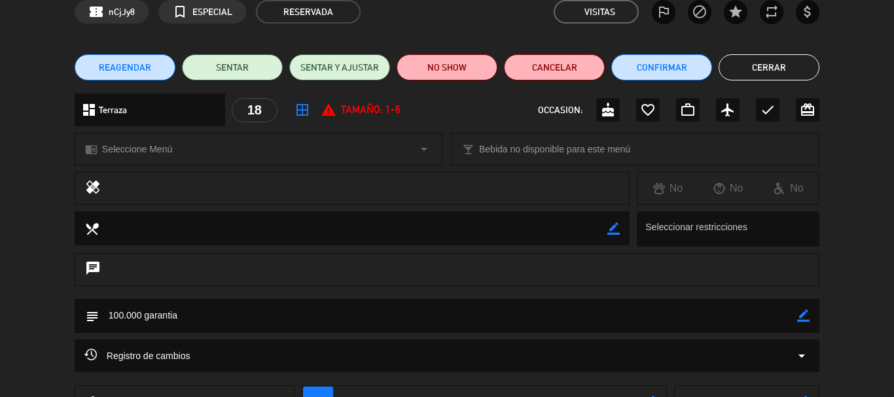
scroll to position [0, 0]
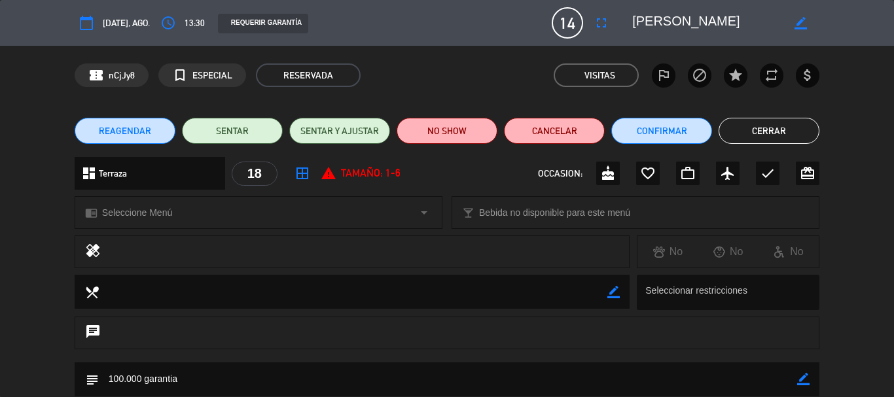
click at [791, 134] on button "Cerrar" at bounding box center [769, 131] width 101 height 26
